Goal: Task Accomplishment & Management: Complete application form

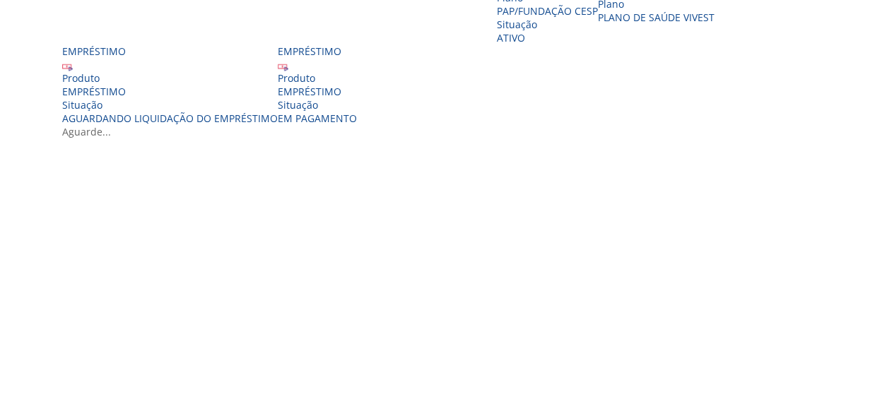
scroll to position [318, 0]
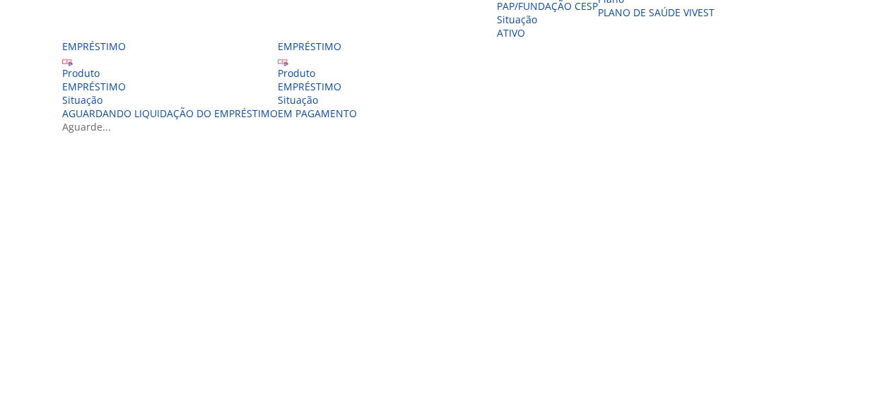
drag, startPoint x: 900, startPoint y: 87, endPoint x: 897, endPoint y: 213, distance: 126.6
click at [357, 93] on div "EMPRÉSTIMO" at bounding box center [317, 86] width 79 height 13
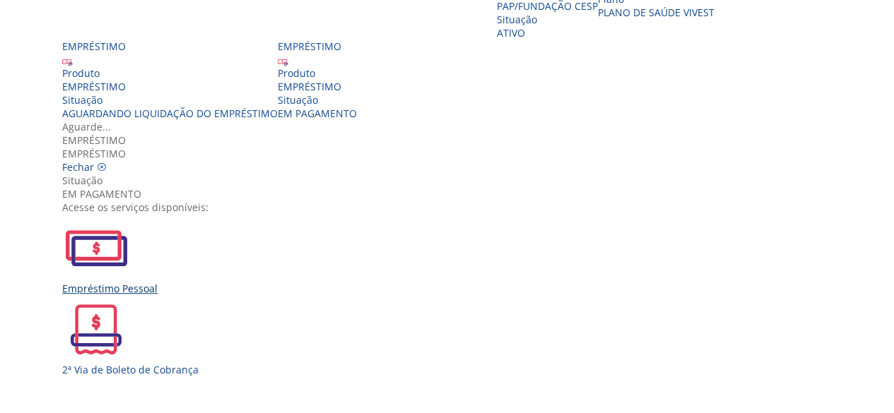
click at [244, 282] on div "Empréstimo Pessoal" at bounding box center [452, 288] width 780 height 13
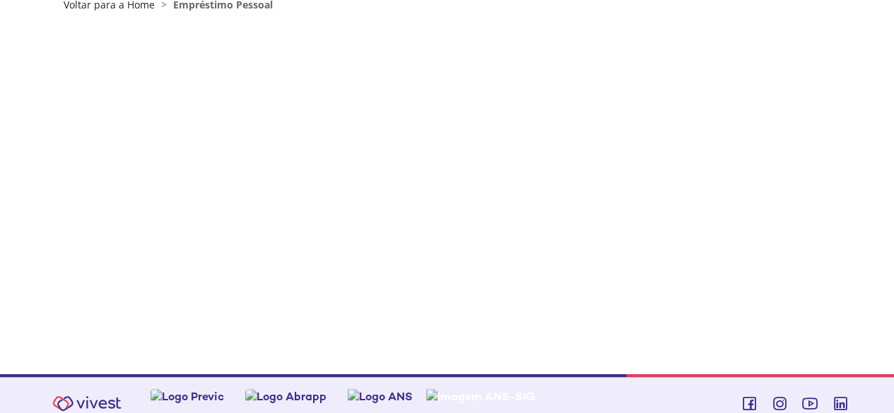
scroll to position [122, 0]
